Goal: Task Accomplishment & Management: Manage account settings

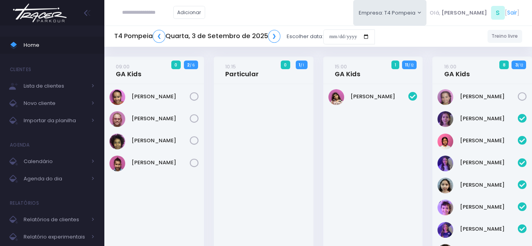
click at [41, 19] on img at bounding box center [40, 13] width 60 height 28
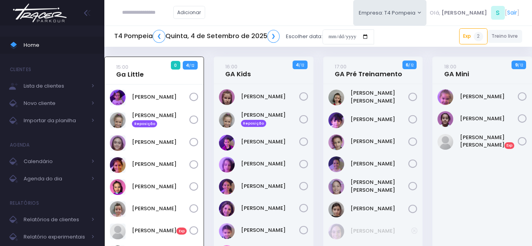
scroll to position [39, 0]
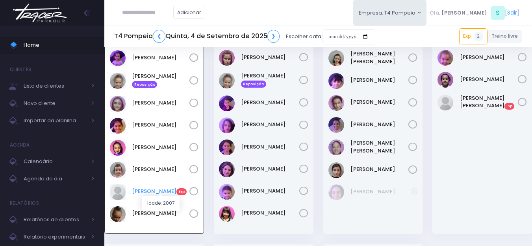
click at [150, 189] on link "Rafaella Perrucci Exp" at bounding box center [160, 192] width 57 height 8
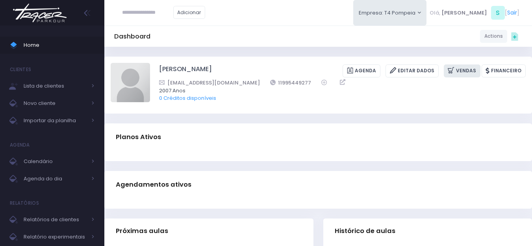
click at [464, 72] on link "Vendas" at bounding box center [462, 71] width 37 height 13
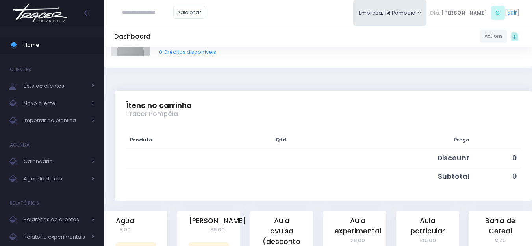
scroll to position [157, 0]
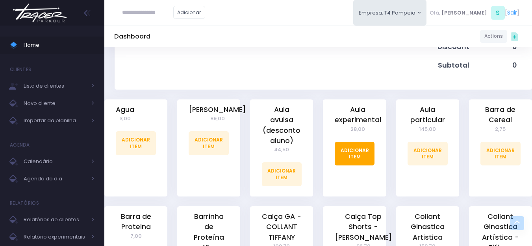
click at [350, 159] on link "Adicionar Item" at bounding box center [355, 154] width 40 height 24
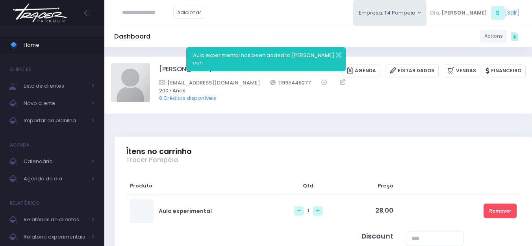
click at [35, 11] on img at bounding box center [40, 13] width 60 height 28
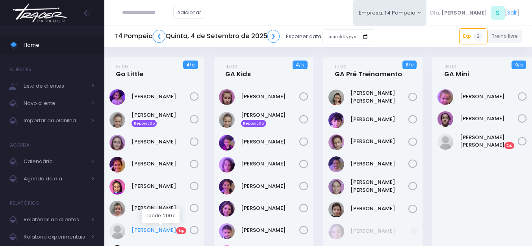
click at [146, 228] on link "[PERSON_NAME] Exp" at bounding box center [161, 231] width 58 height 8
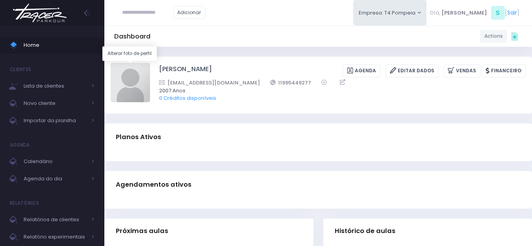
click at [146, 76] on img at bounding box center [130, 82] width 39 height 39
click at [150, 63] on input "file" at bounding box center [150, 63] width 0 height 0
type input "**********"
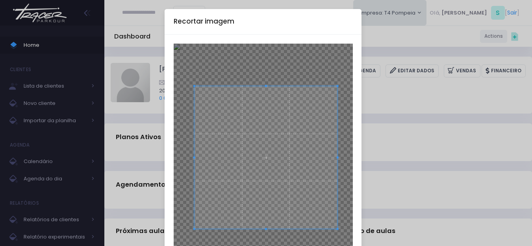
click at [241, 161] on span at bounding box center [265, 157] width 143 height 143
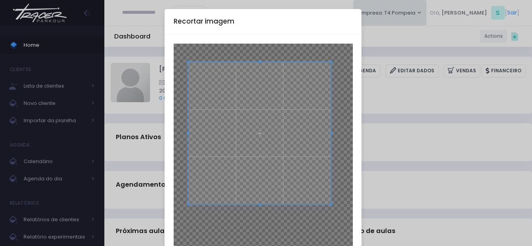
click at [245, 152] on span at bounding box center [259, 133] width 143 height 143
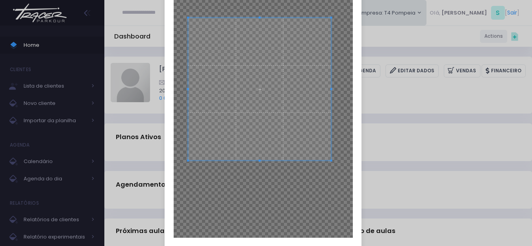
scroll to position [87, 0]
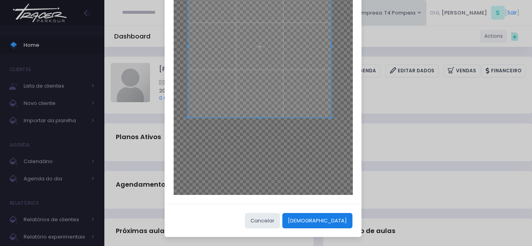
click at [332, 219] on button "Cortar" at bounding box center [317, 220] width 70 height 15
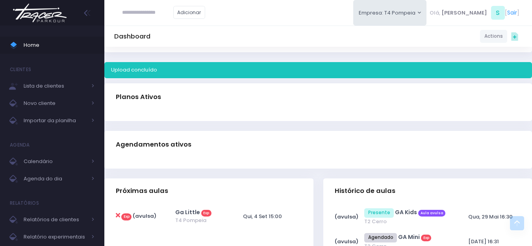
scroll to position [0, 0]
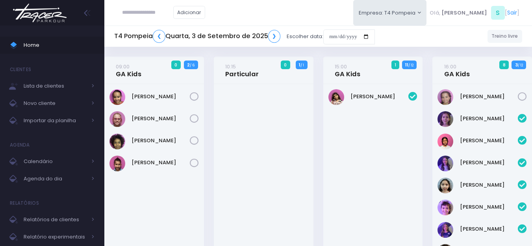
click at [38, 17] on img at bounding box center [40, 13] width 60 height 28
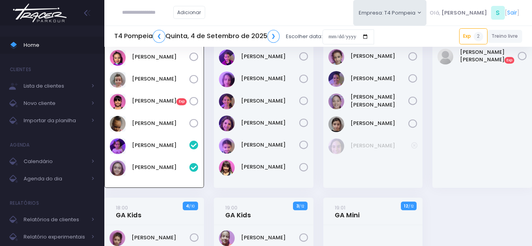
scroll to position [96, 0]
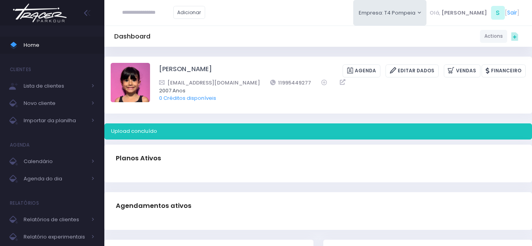
drag, startPoint x: 477, startPoint y: 188, endPoint x: 482, endPoint y: 192, distance: 5.6
drag, startPoint x: 482, startPoint y: 192, endPoint x: 292, endPoint y: 62, distance: 230.0
click at [292, 62] on div "Rafaella Perrucci Dias Agenda Editar Dados Vendas Financeiro 11995449277" at bounding box center [318, 85] width 428 height 57
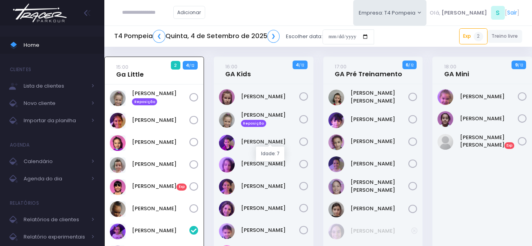
scroll to position [79, 0]
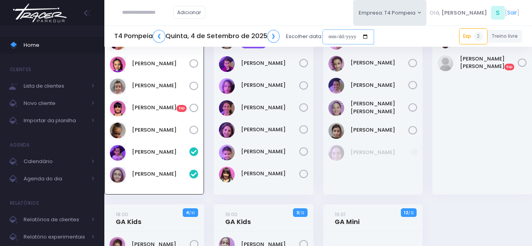
click at [331, 38] on input "date" at bounding box center [348, 37] width 52 height 15
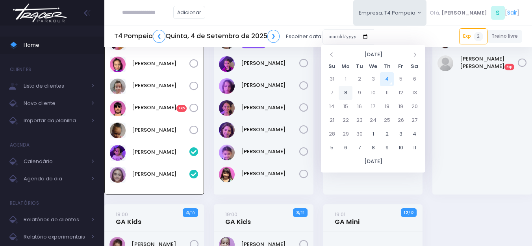
click at [349, 92] on td "8" at bounding box center [346, 93] width 14 height 14
type input "**********"
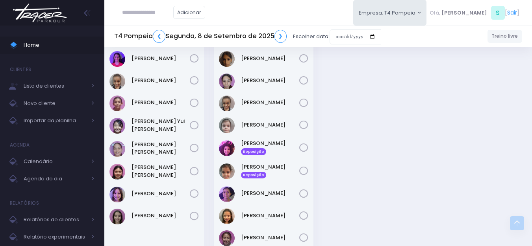
scroll to position [200, 0]
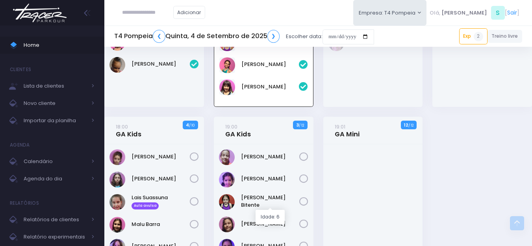
scroll to position [175, 0]
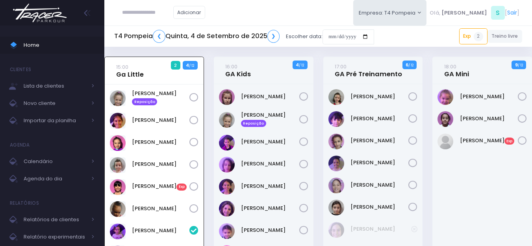
click at [46, 18] on img at bounding box center [40, 13] width 60 height 28
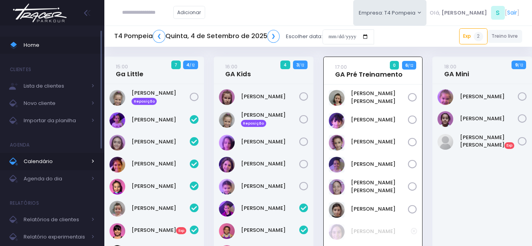
click at [45, 162] on span "Calendário" at bounding box center [55, 162] width 63 height 10
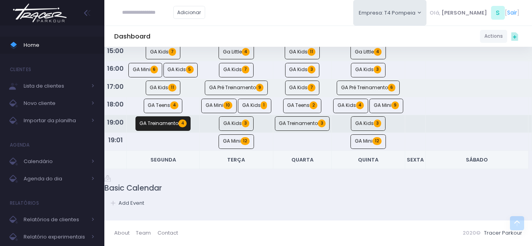
scroll to position [204, 0]
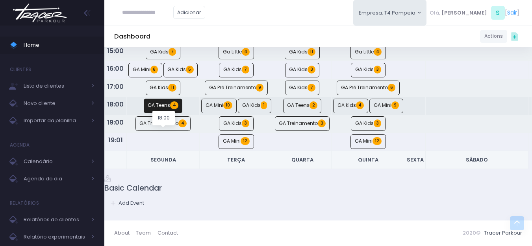
click at [154, 99] on link "GA Teens 4" at bounding box center [163, 106] width 39 height 15
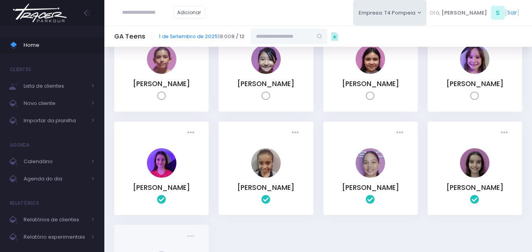
scroll to position [39, 0]
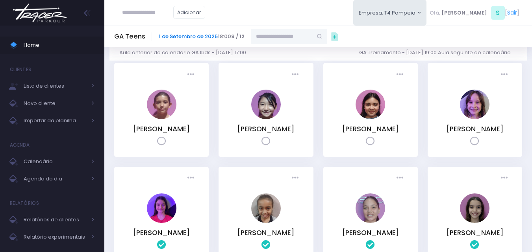
click at [178, 36] on link "1 de Setembro de 2025" at bounding box center [188, 36] width 59 height 7
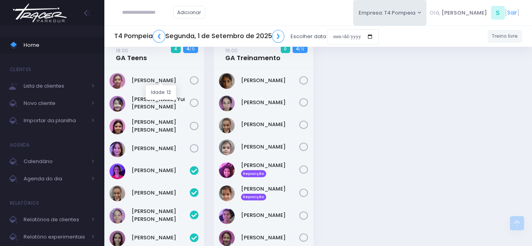
scroll to position [241, 0]
